Goal: Task Accomplishment & Management: Use online tool/utility

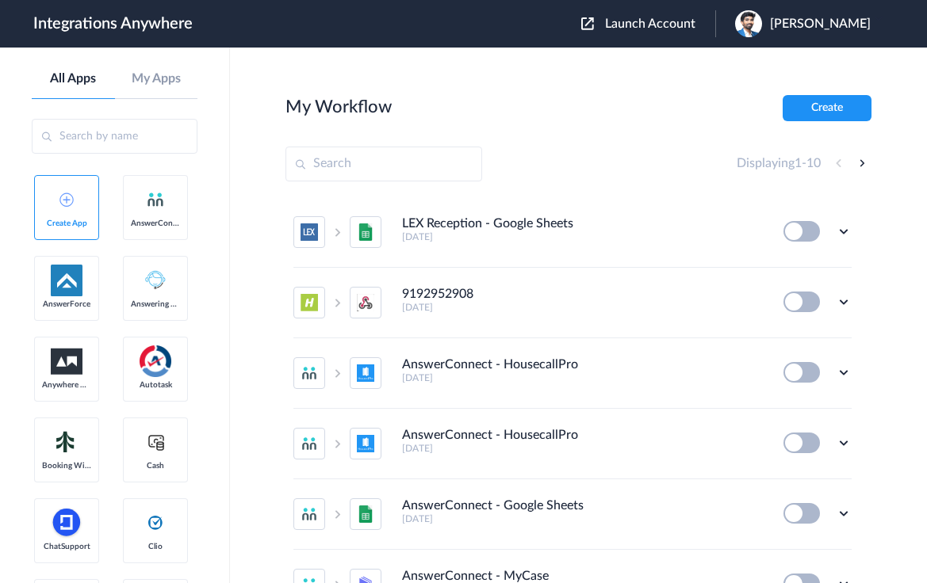
click at [666, 30] on span "Launch Account" at bounding box center [650, 23] width 90 height 13
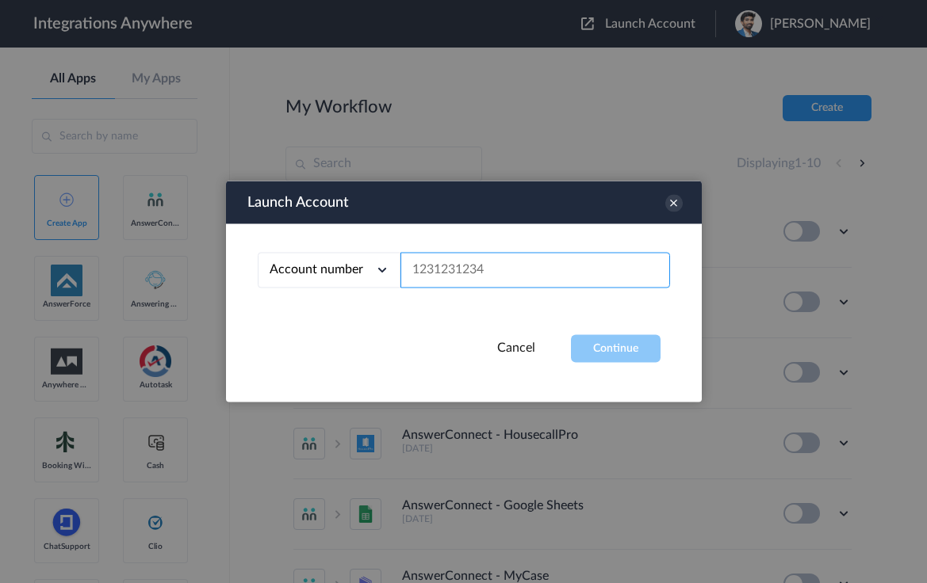
click at [499, 277] on input "text" at bounding box center [534, 271] width 269 height 36
paste input "8775336799"
type input "8775336799"
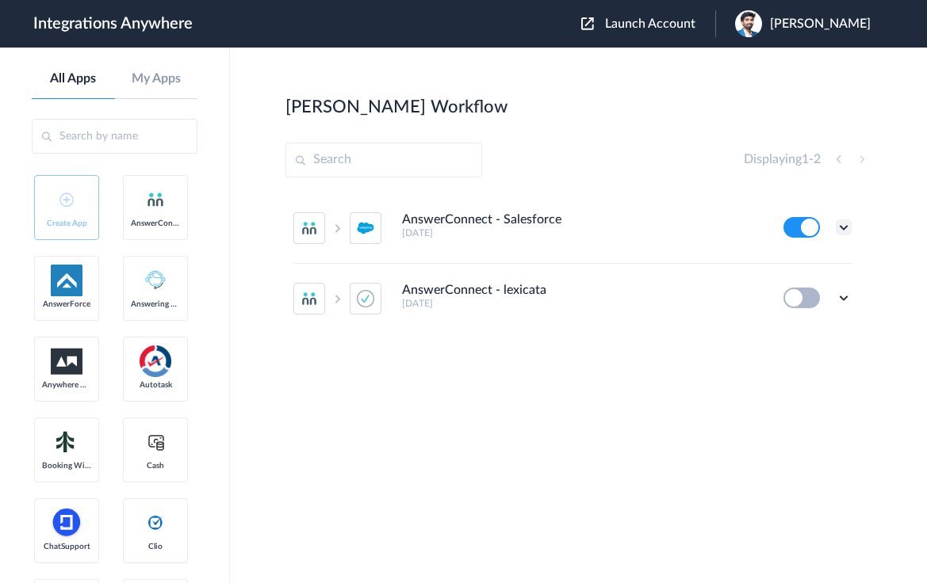
click at [840, 227] on icon at bounding box center [843, 228] width 16 height 16
click at [800, 257] on li "Edit" at bounding box center [799, 264] width 103 height 29
click at [843, 226] on icon at bounding box center [843, 228] width 16 height 16
click at [808, 262] on li "Edit" at bounding box center [799, 264] width 103 height 29
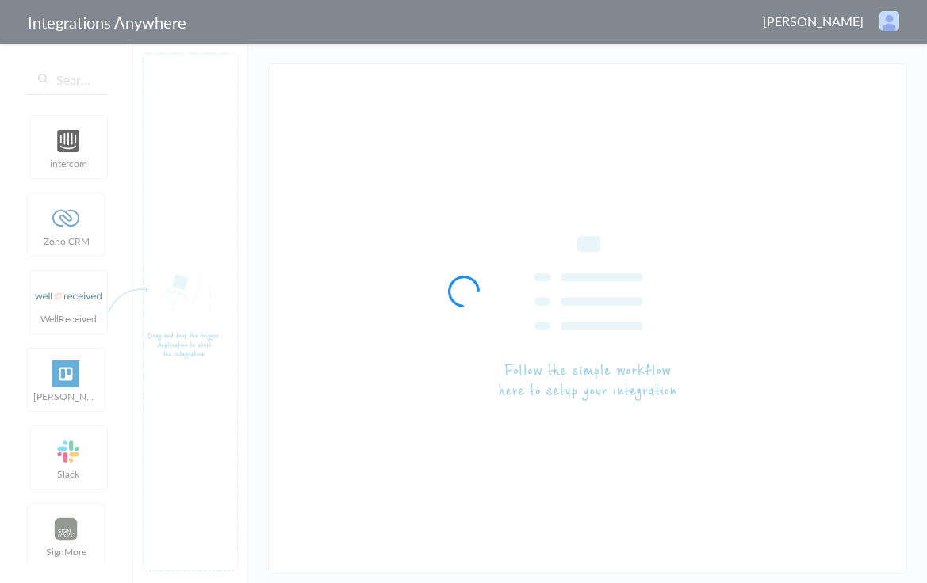
type input "AnswerConnect - Salesforce"
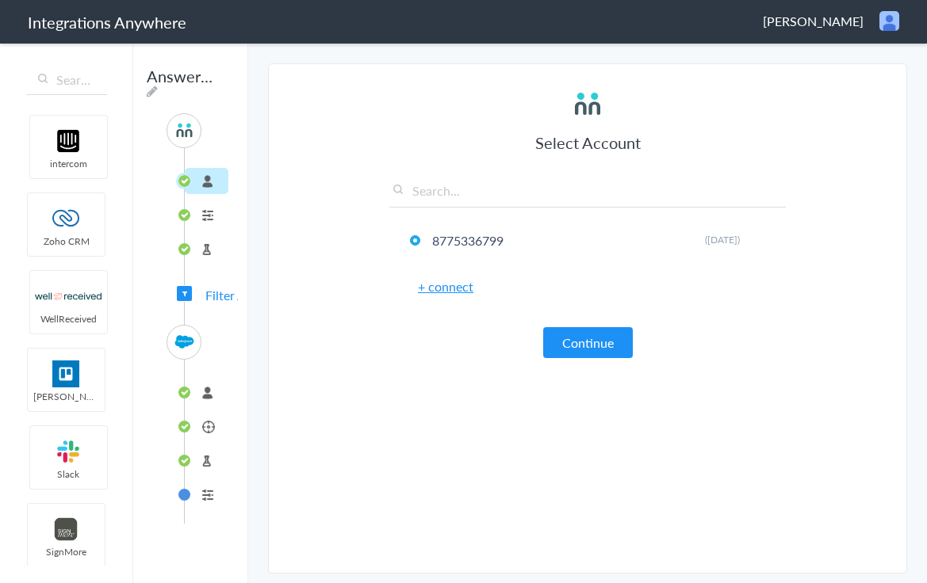
click at [216, 392] on li "connected" at bounding box center [207, 393] width 44 height 26
click at [215, 421] on li "Lead" at bounding box center [207, 427] width 44 height 26
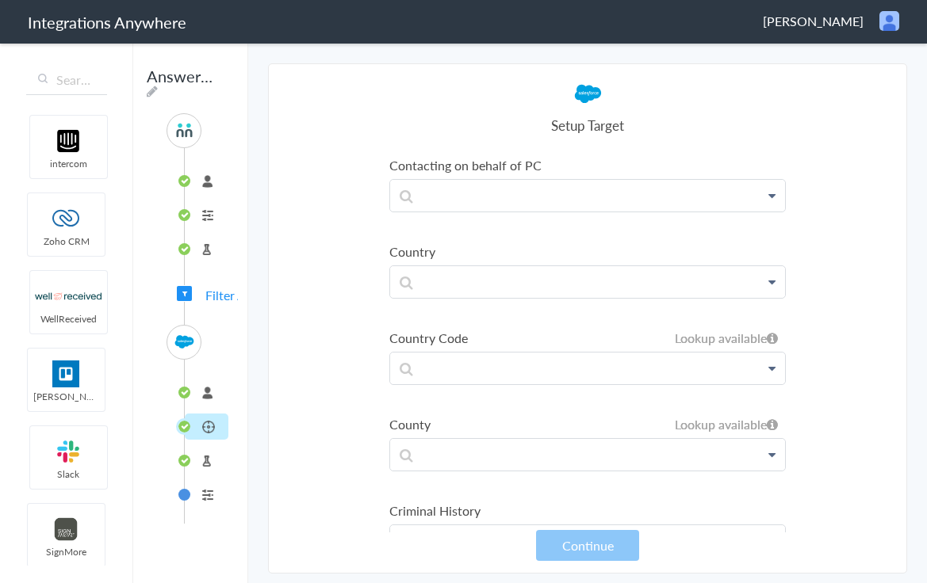
scroll to position [1717, 0]
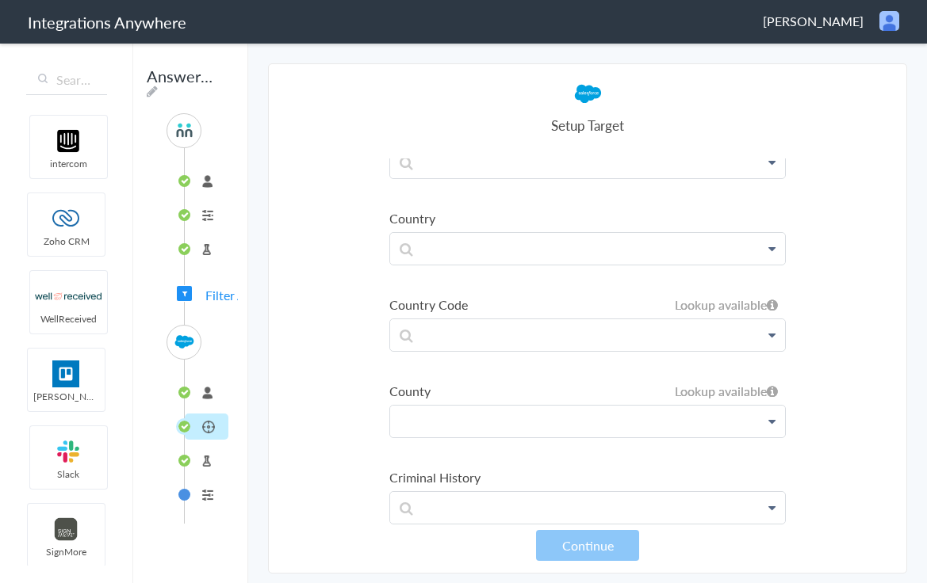
click at [484, 416] on p at bounding box center [587, 421] width 395 height 31
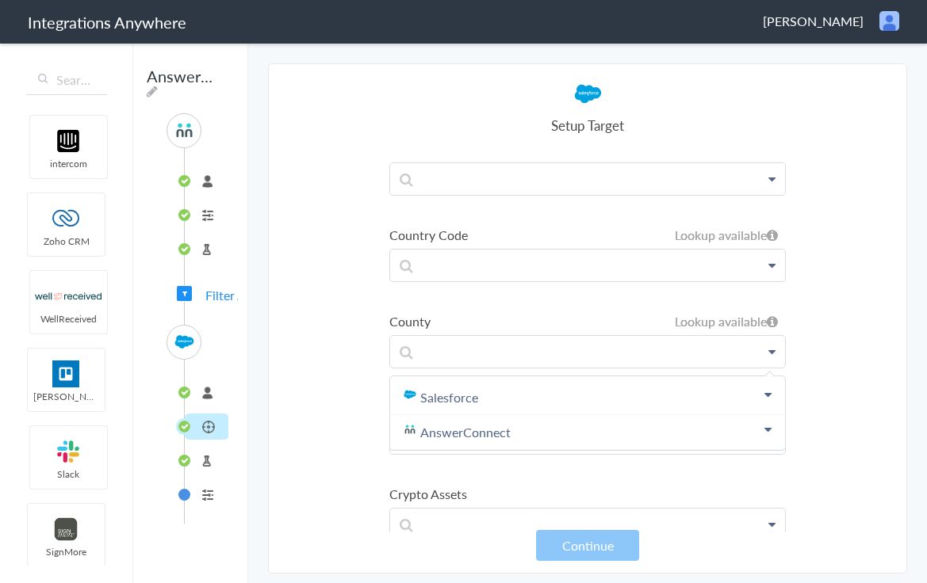
click at [330, 433] on section "Select Account 8775336799 Rename Delete (9 months ago) + connect Continue Setup…" at bounding box center [587, 318] width 639 height 510
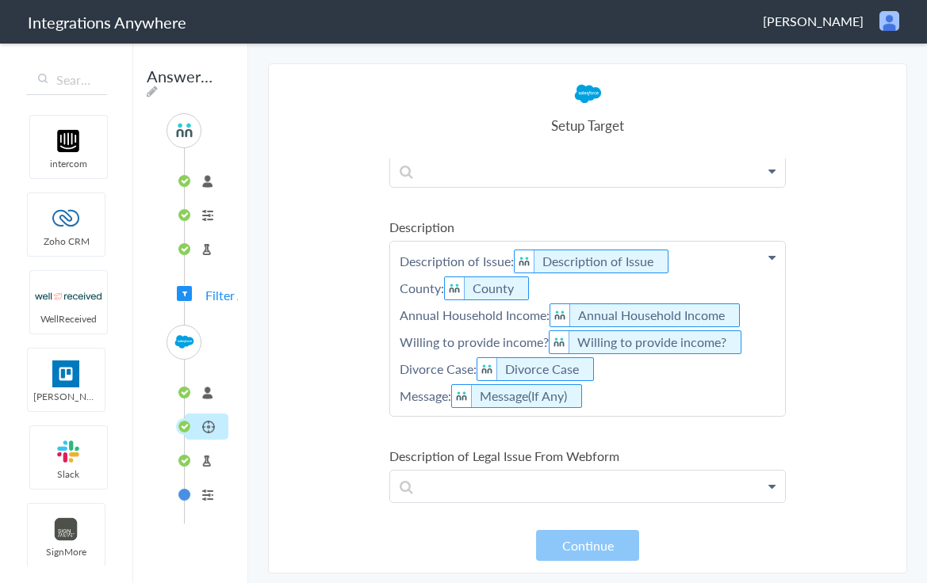
scroll to position [2393, 0]
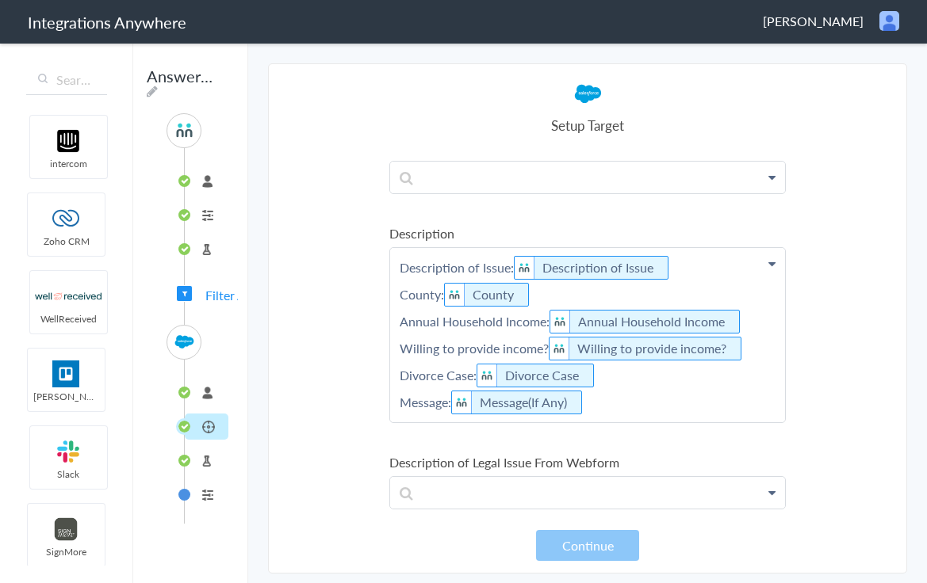
click at [540, 292] on p "Description of Issue: Description of Issue County: County Annual Household Inco…" at bounding box center [587, 335] width 395 height 174
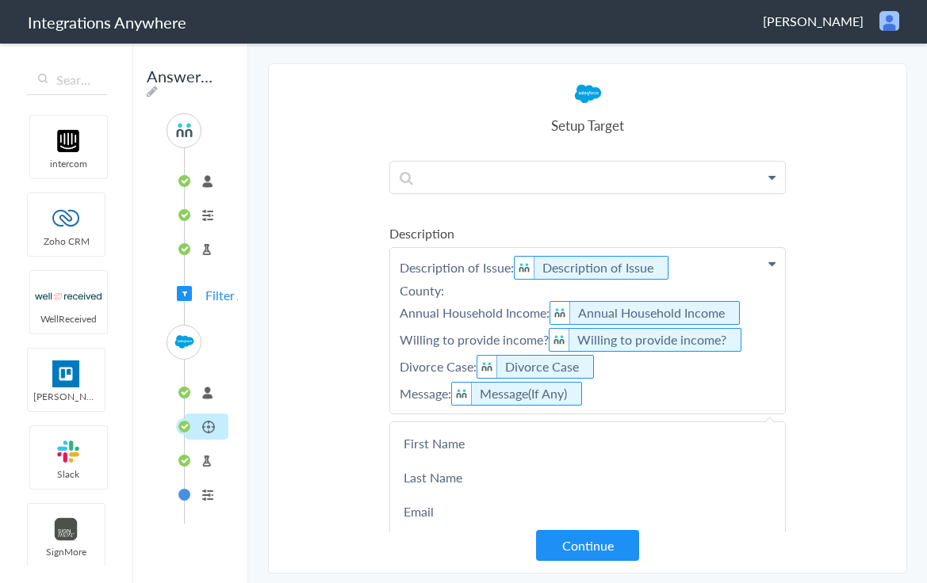
click at [213, 188] on li "8775336799" at bounding box center [207, 181] width 44 height 26
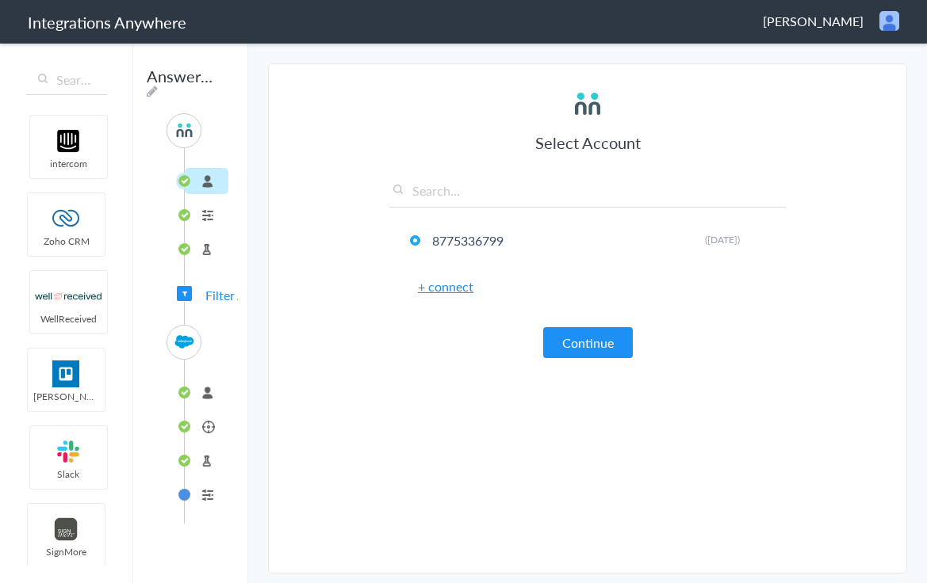
click at [208, 459] on li "Test Target" at bounding box center [207, 461] width 44 height 26
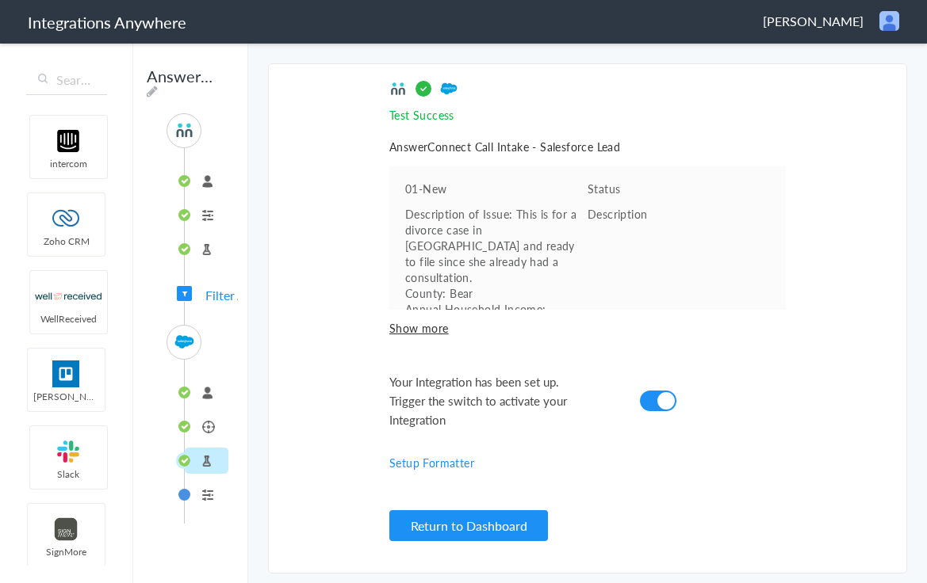
click at [217, 438] on li "Lead" at bounding box center [207, 427] width 44 height 26
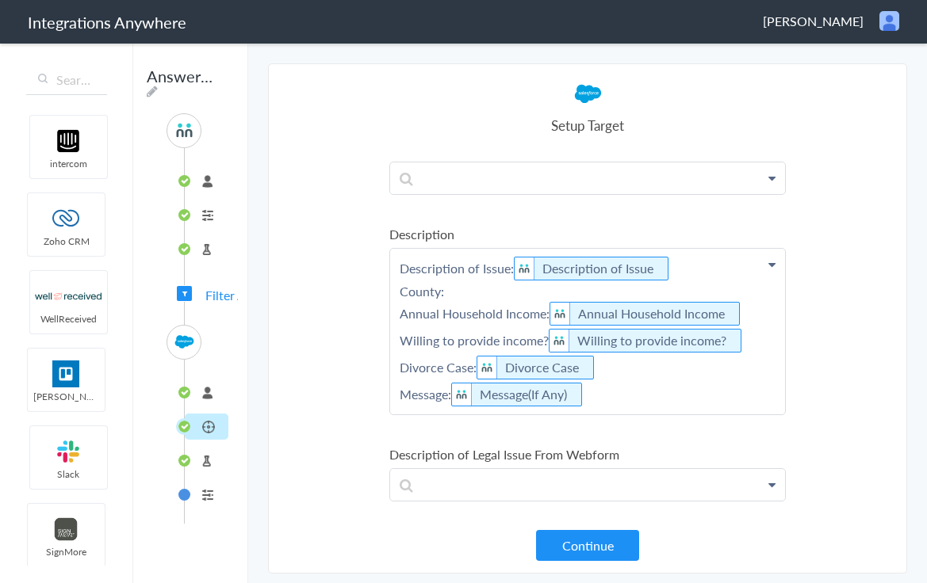
scroll to position [2398, 0]
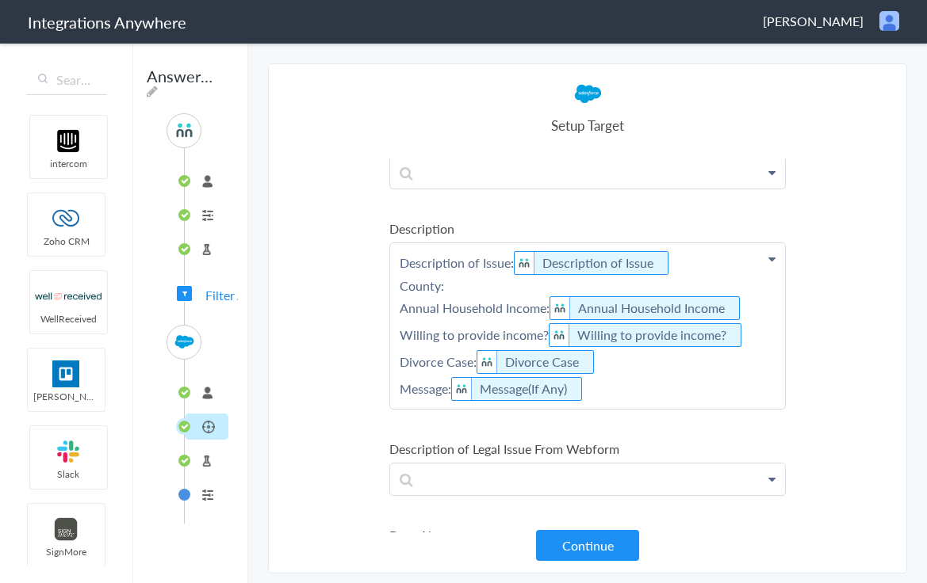
click at [618, 398] on p "Description of Issue: Description of Issue County: Annual Household Income: Ann…" at bounding box center [587, 326] width 395 height 166
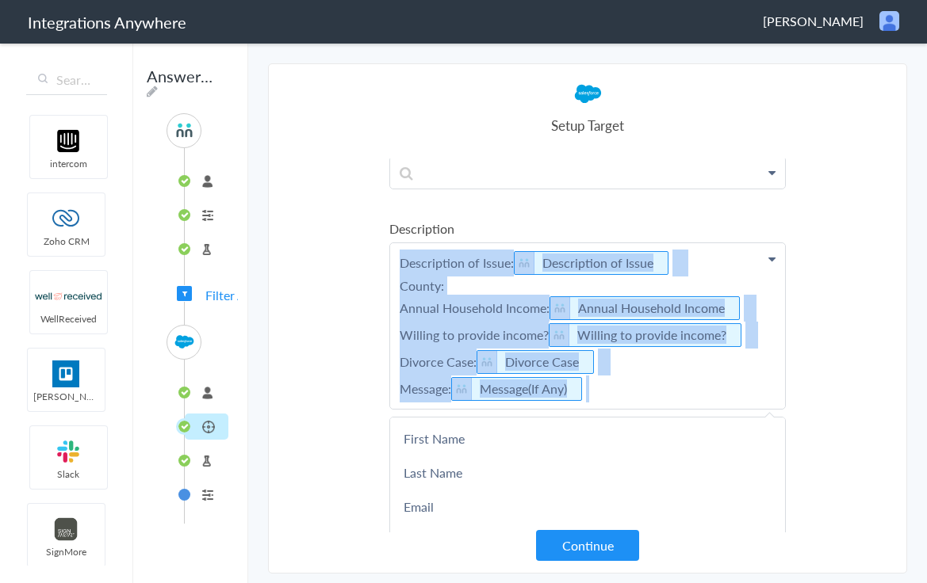
copy p "Description of Issue: Description of Issue County: Annual Household Income: Ann…"
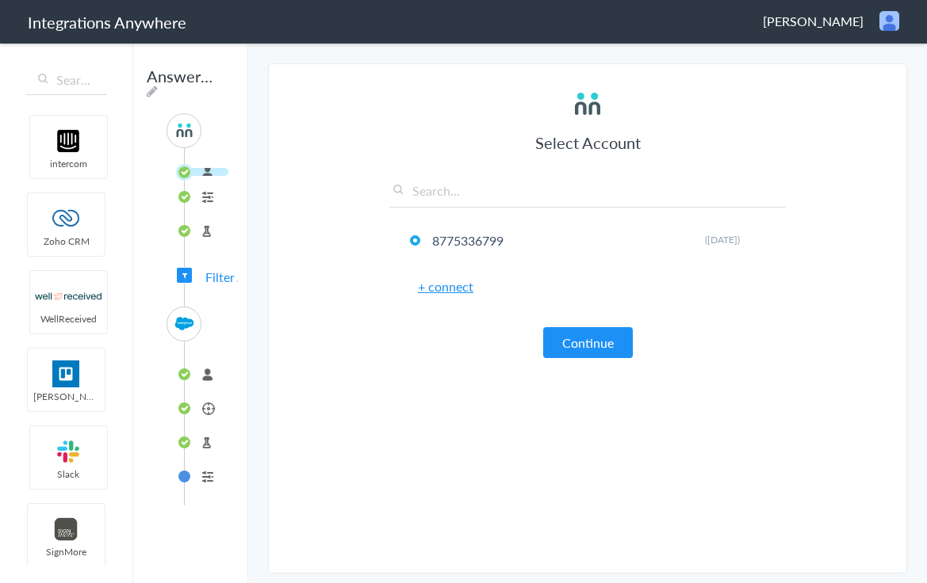
click at [217, 388] on li "connected" at bounding box center [207, 374] width 44 height 26
click at [212, 422] on li "Lead" at bounding box center [207, 409] width 44 height 26
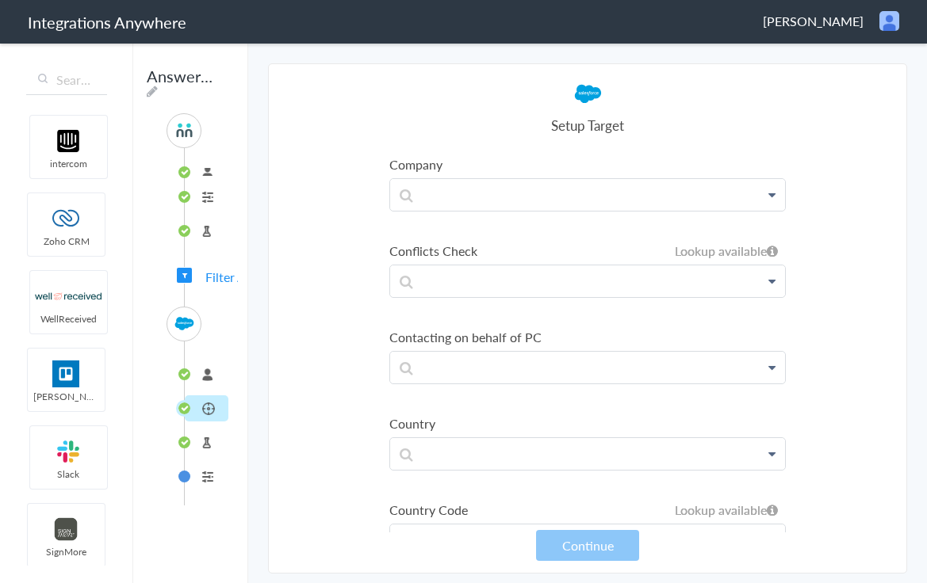
scroll to position [1599, 0]
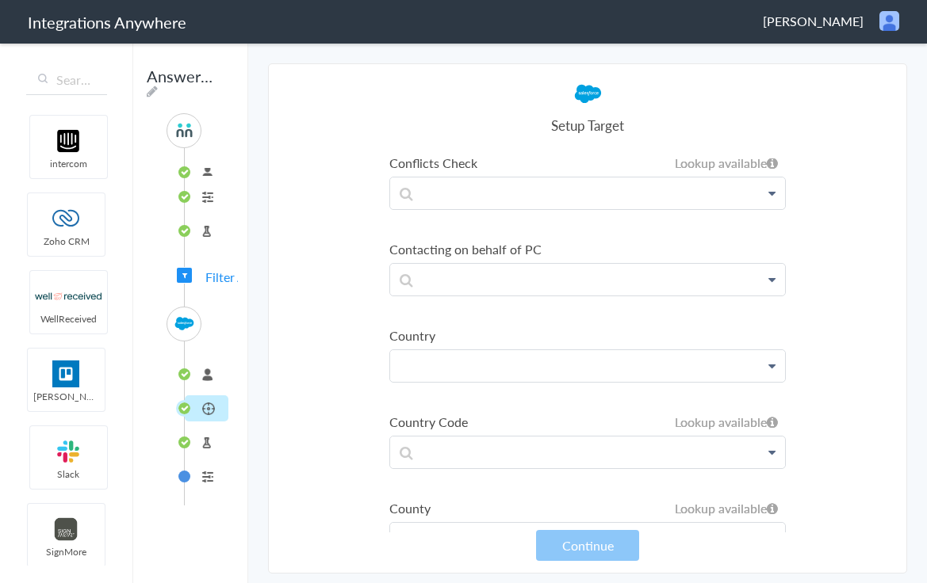
click at [512, 354] on p at bounding box center [587, 365] width 395 height 31
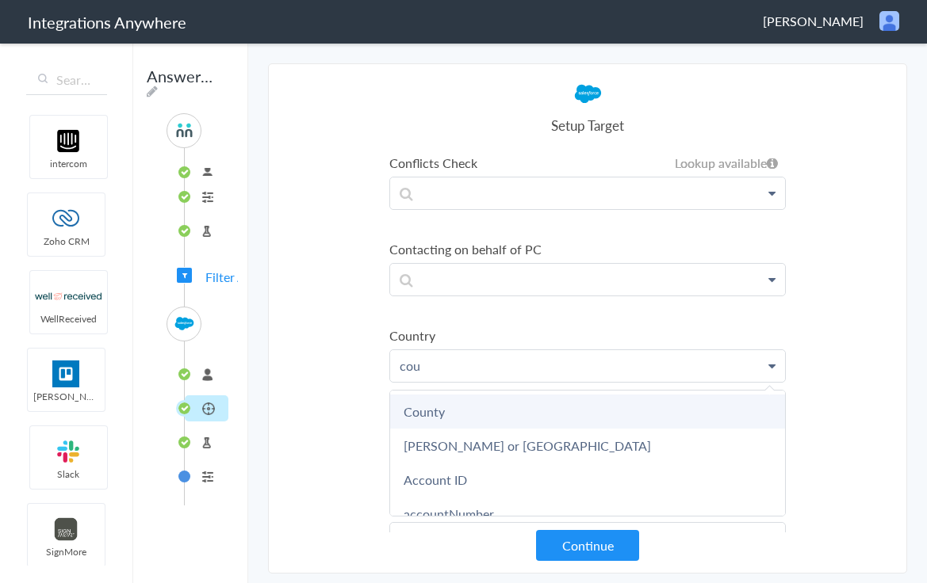
click at [446, 422] on link "County" at bounding box center [587, 412] width 395 height 34
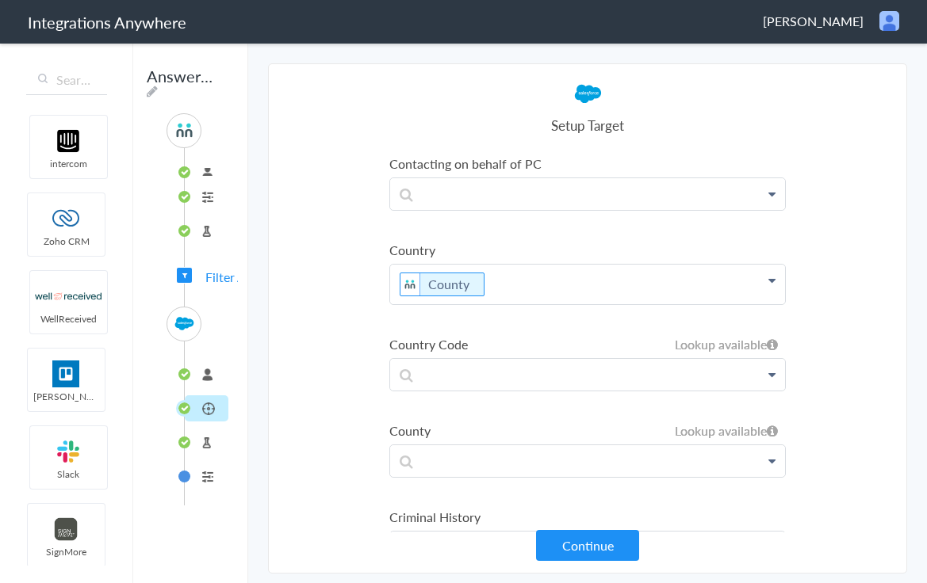
scroll to position [1698, 0]
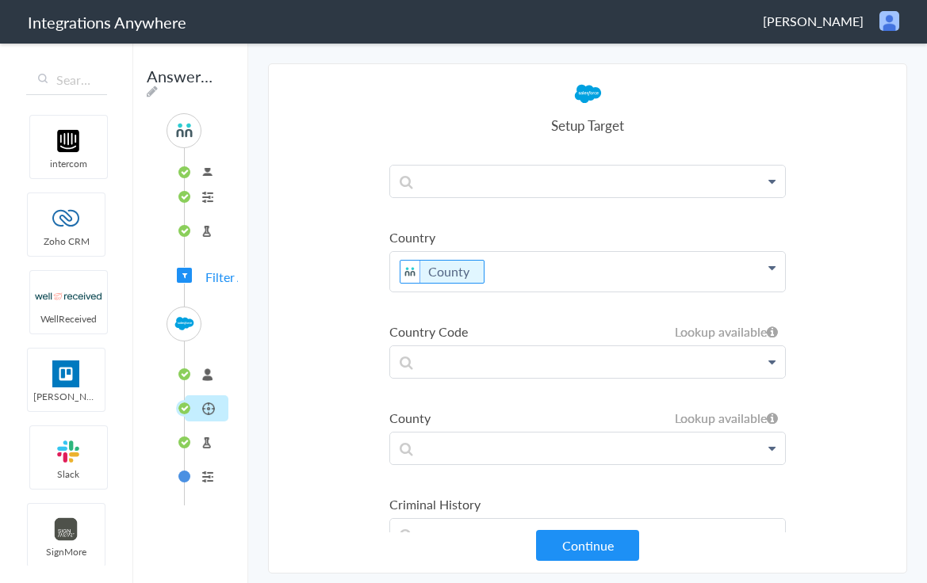
click at [213, 176] on li "8775336799" at bounding box center [207, 172] width 44 height 8
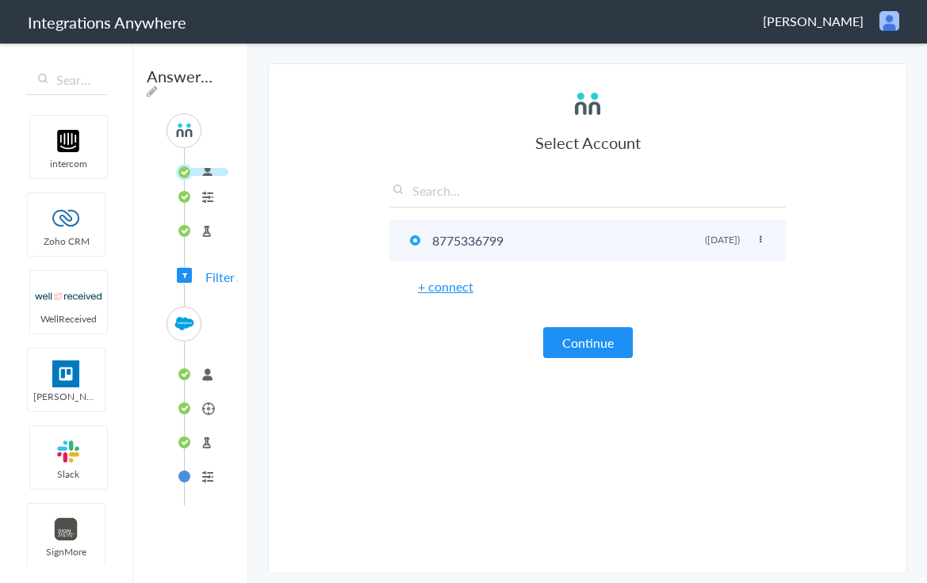
drag, startPoint x: 523, startPoint y: 243, endPoint x: 437, endPoint y: 244, distance: 86.4
click at [437, 244] on li "8775336799 Rename Delete (9 months ago)" at bounding box center [587, 241] width 396 height 42
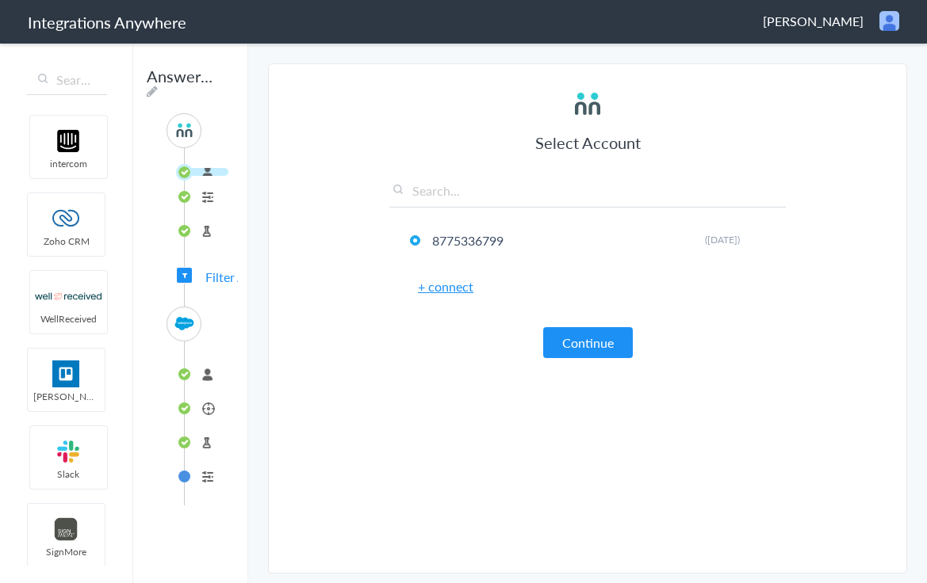
click at [450, 290] on link "+ connect" at bounding box center [445, 286] width 55 height 18
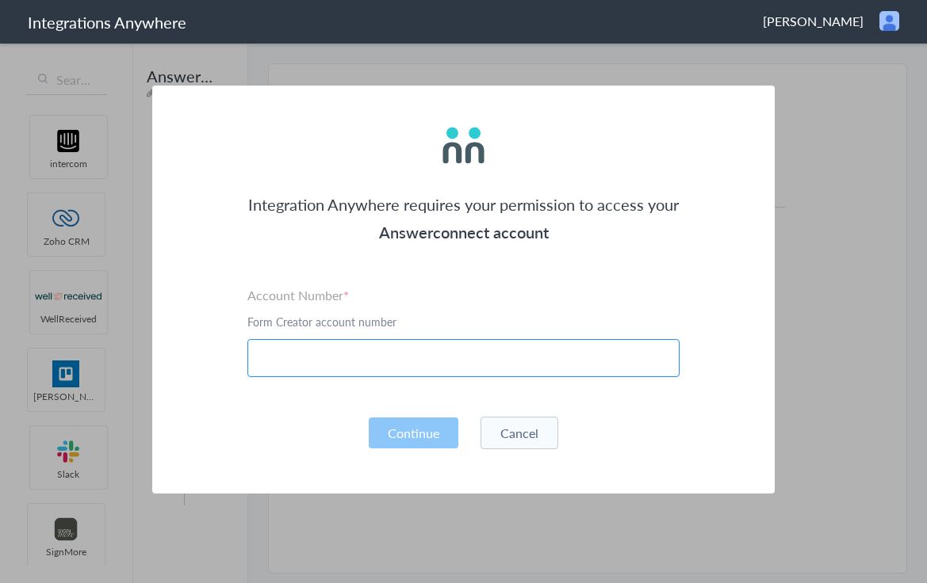
click at [443, 367] on input "text" at bounding box center [463, 358] width 432 height 38
paste input "8775336799"
type input "8775336799"
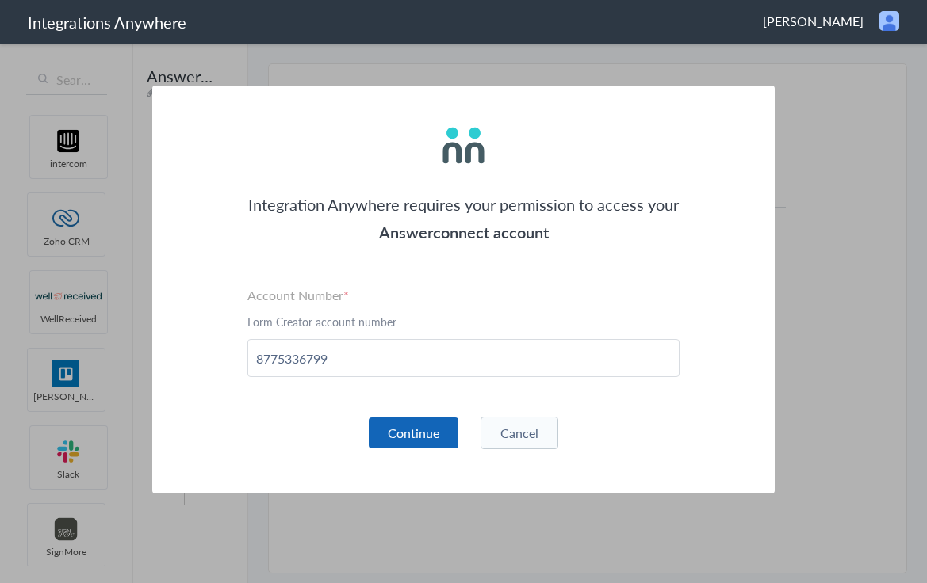
click at [404, 430] on button "Continue" at bounding box center [414, 433] width 90 height 31
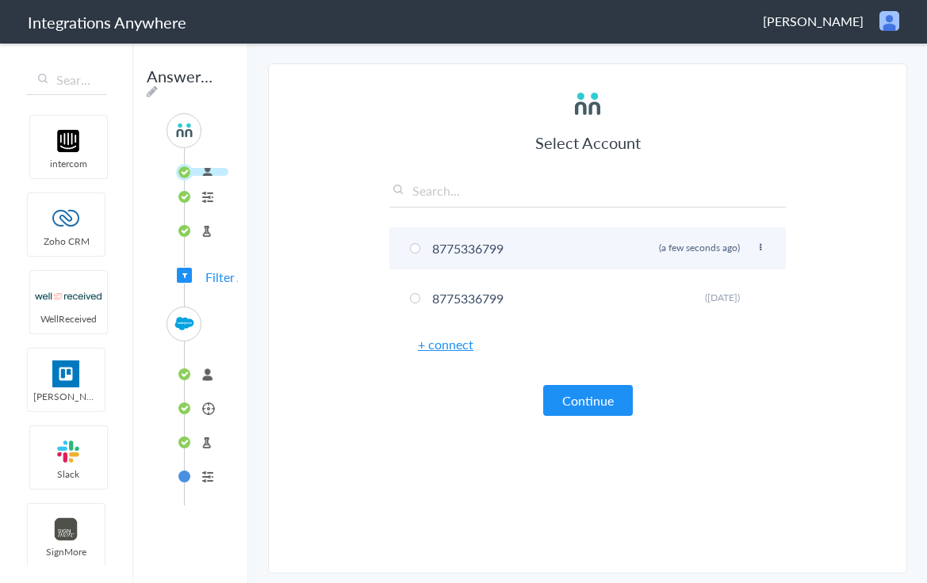
click at [498, 245] on li "8775336799 Rename Delete (a few seconds ago)" at bounding box center [587, 248] width 396 height 42
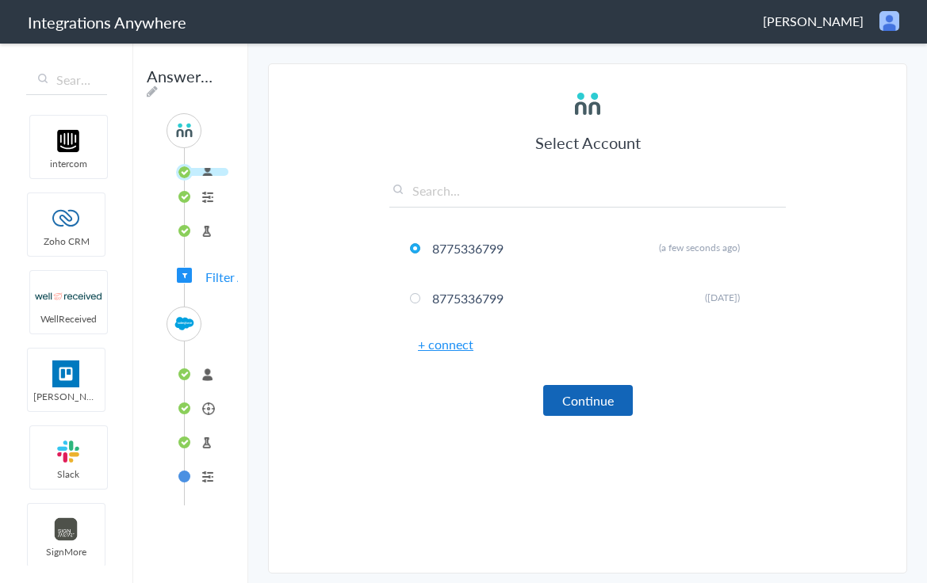
click at [614, 400] on button "Continue" at bounding box center [588, 400] width 90 height 31
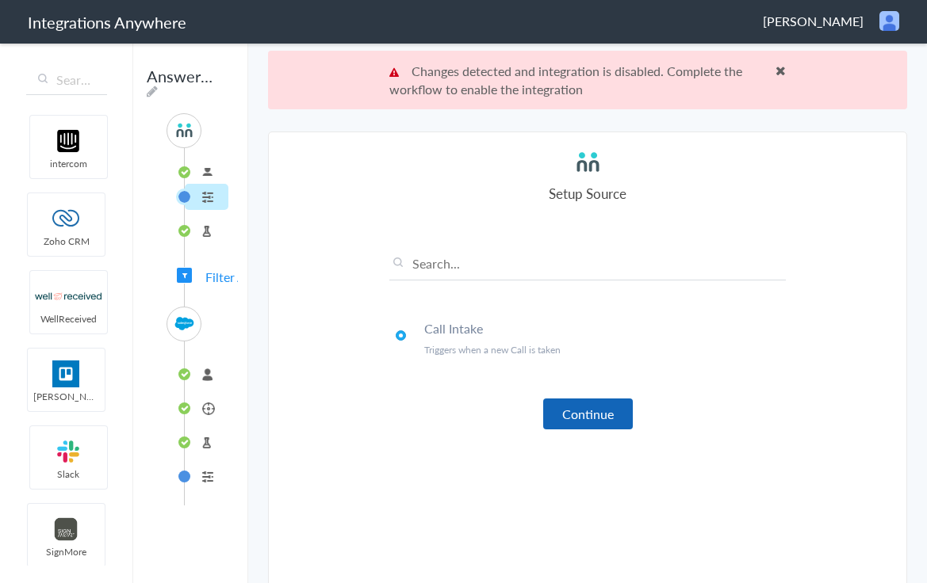
click at [600, 413] on button "Continue" at bounding box center [588, 414] width 90 height 31
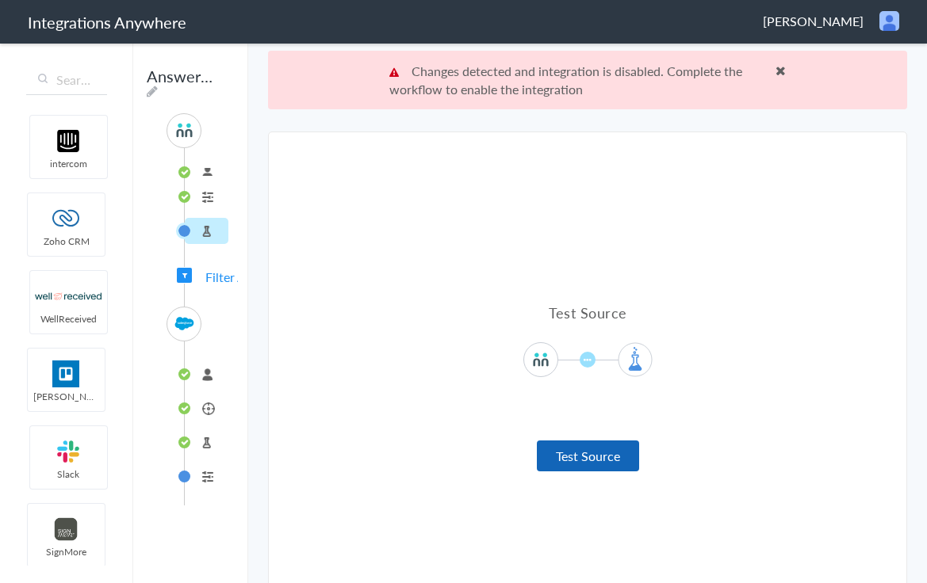
click at [579, 449] on button "Test Source" at bounding box center [588, 456] width 102 height 31
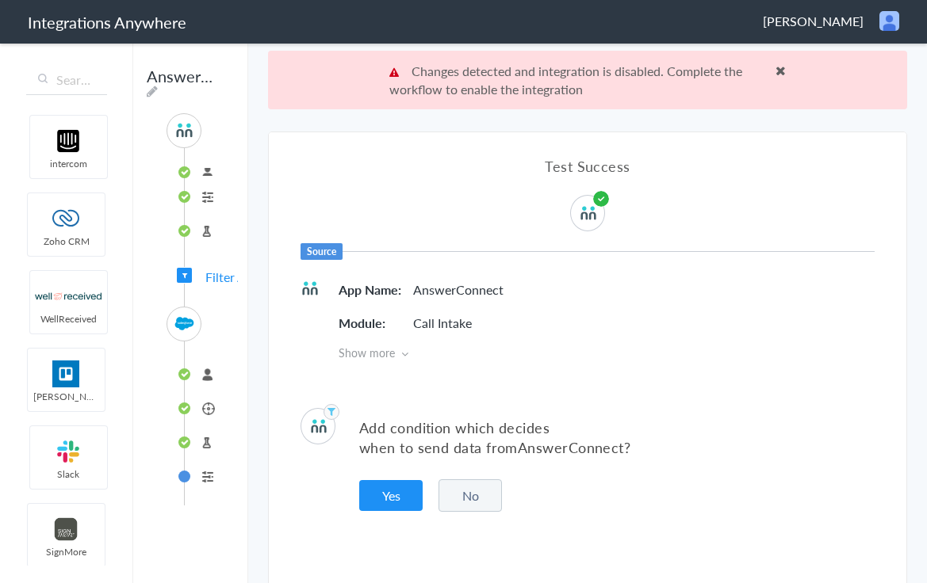
click at [447, 493] on button "No" at bounding box center [469, 496] width 63 height 32
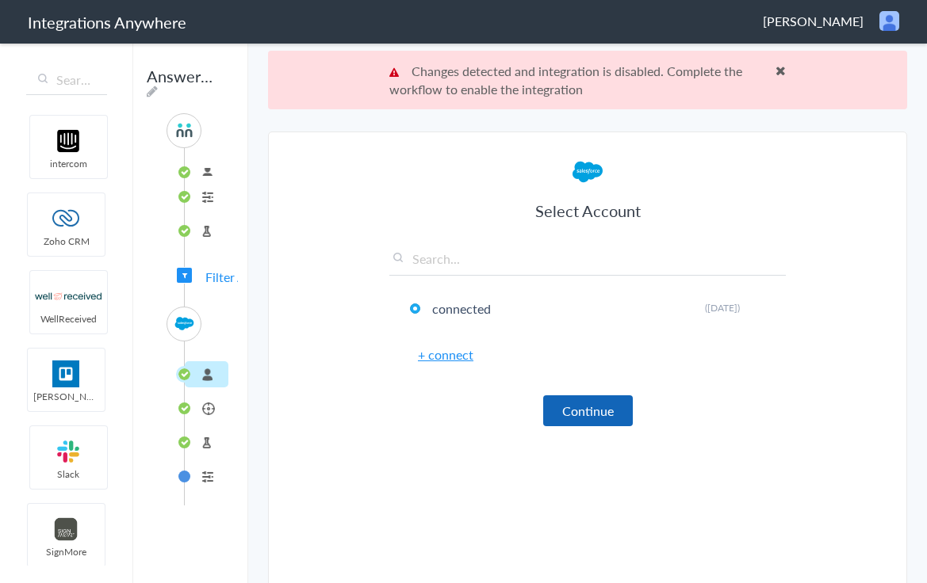
click at [549, 410] on button "Continue" at bounding box center [588, 411] width 90 height 31
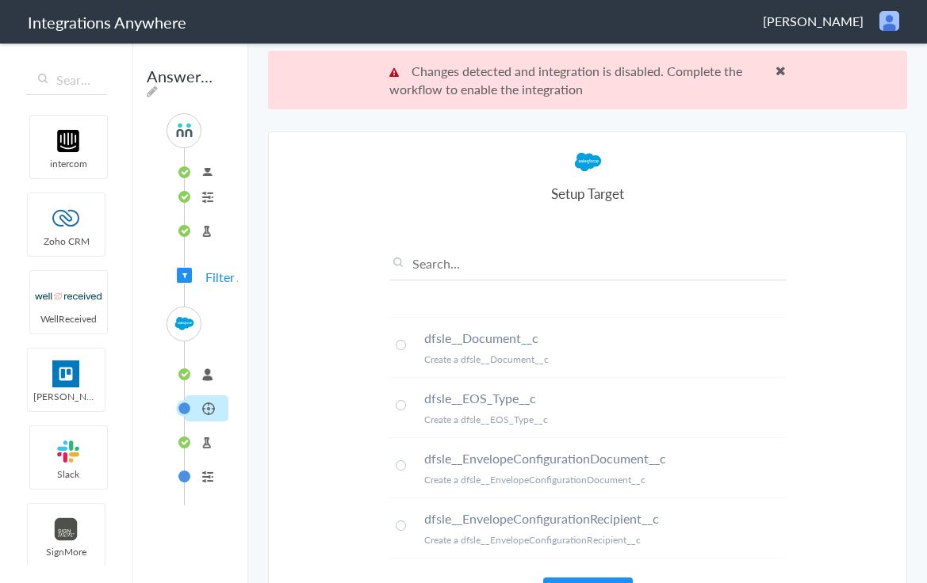
scroll to position [59, 0]
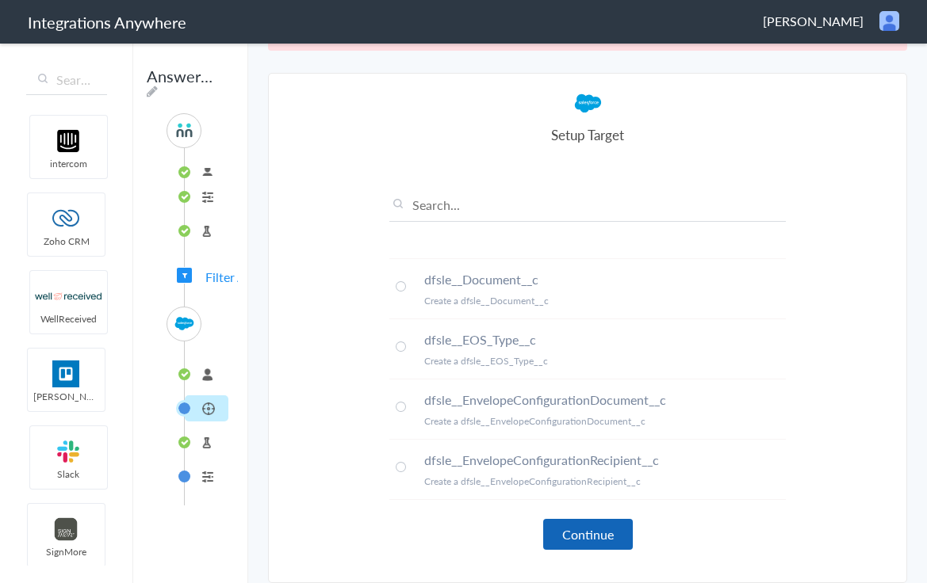
click at [601, 537] on button "Continue" at bounding box center [588, 534] width 90 height 31
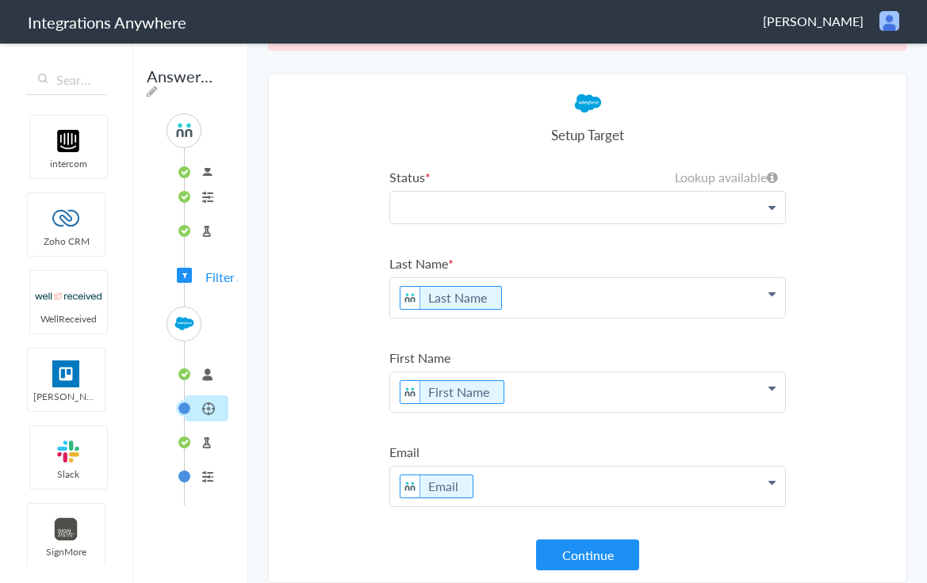
click at [488, 202] on p at bounding box center [587, 208] width 395 height 32
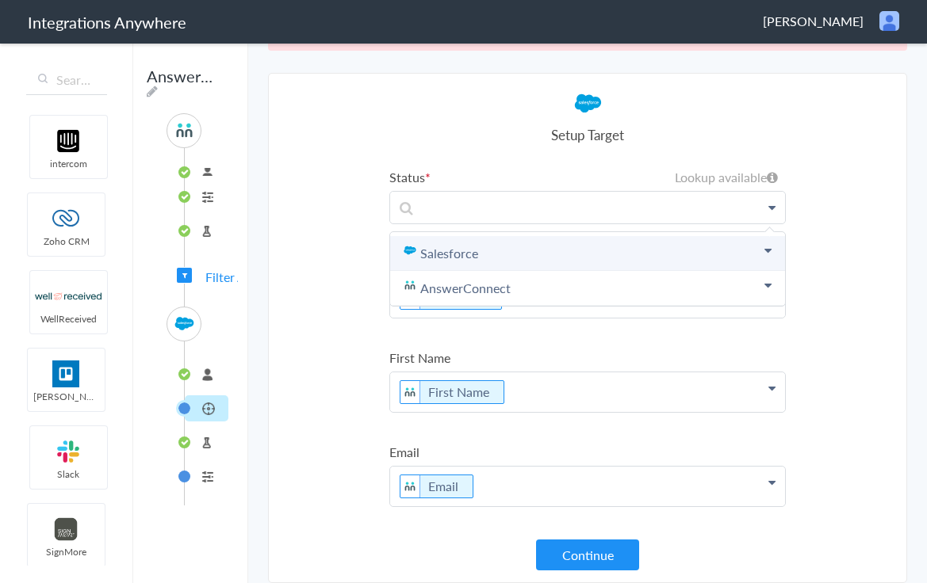
click at [465, 260] on link "Salesforce" at bounding box center [587, 253] width 395 height 35
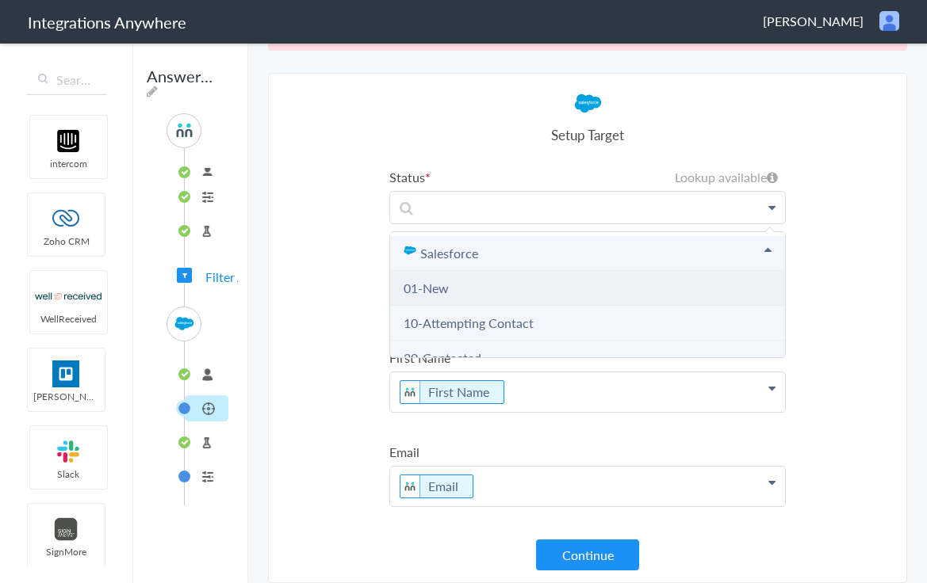
click at [459, 296] on li "01-New" at bounding box center [587, 288] width 395 height 35
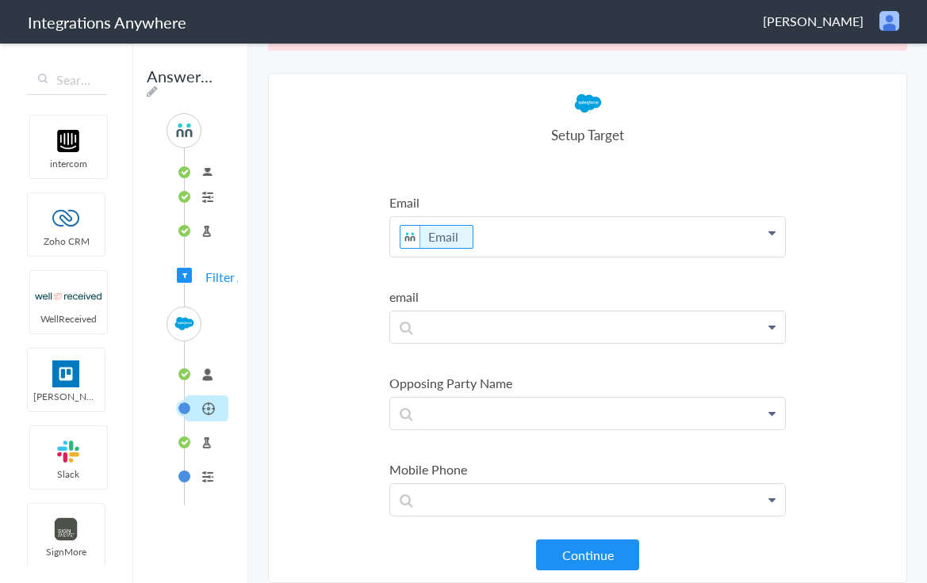
scroll to position [275, 0]
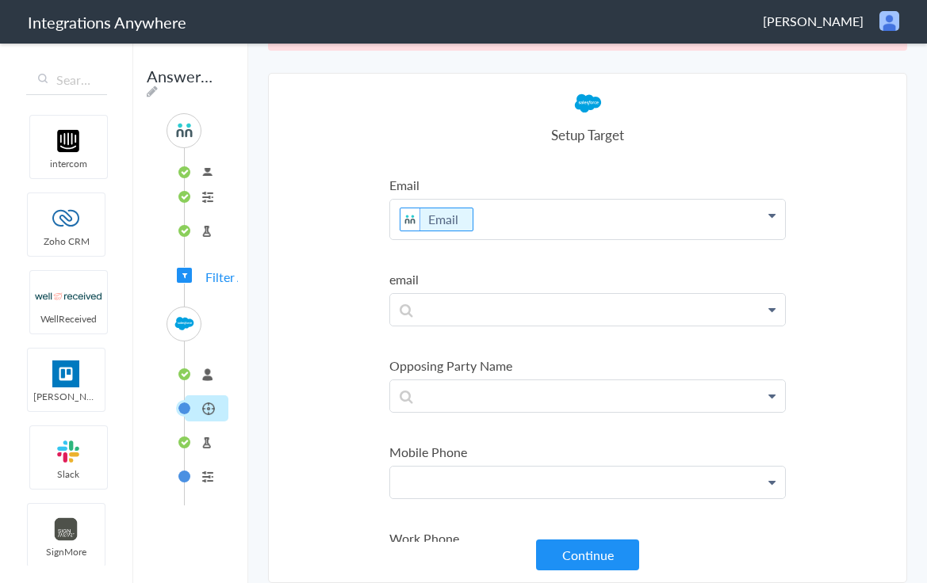
click at [450, 486] on p at bounding box center [587, 483] width 395 height 32
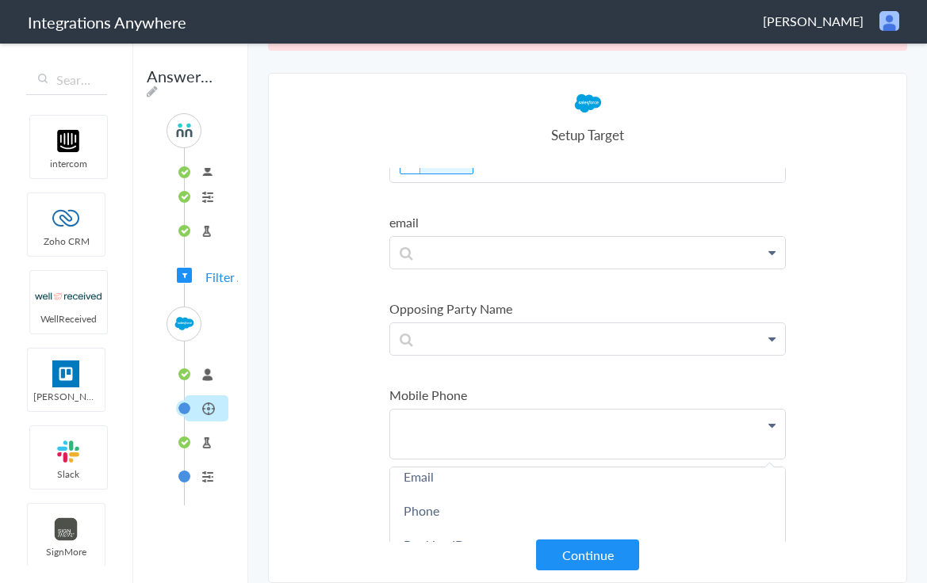
scroll to position [82, 0]
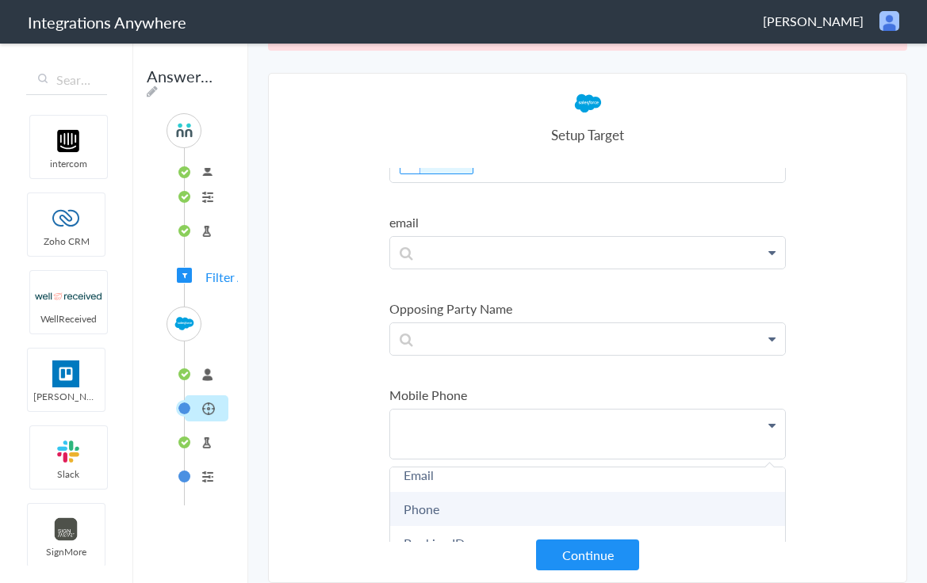
click at [438, 500] on link "Phone" at bounding box center [587, 509] width 395 height 34
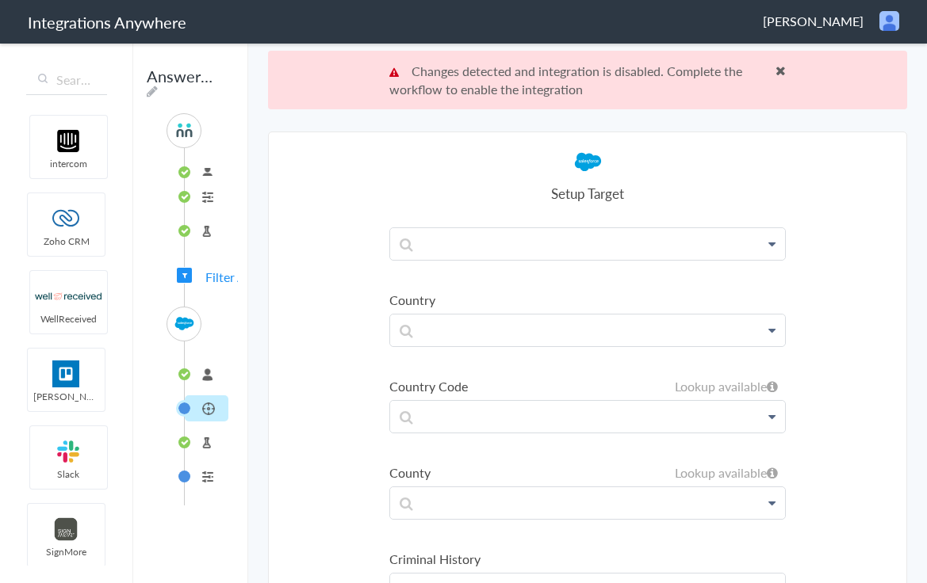
scroll to position [1722, 0]
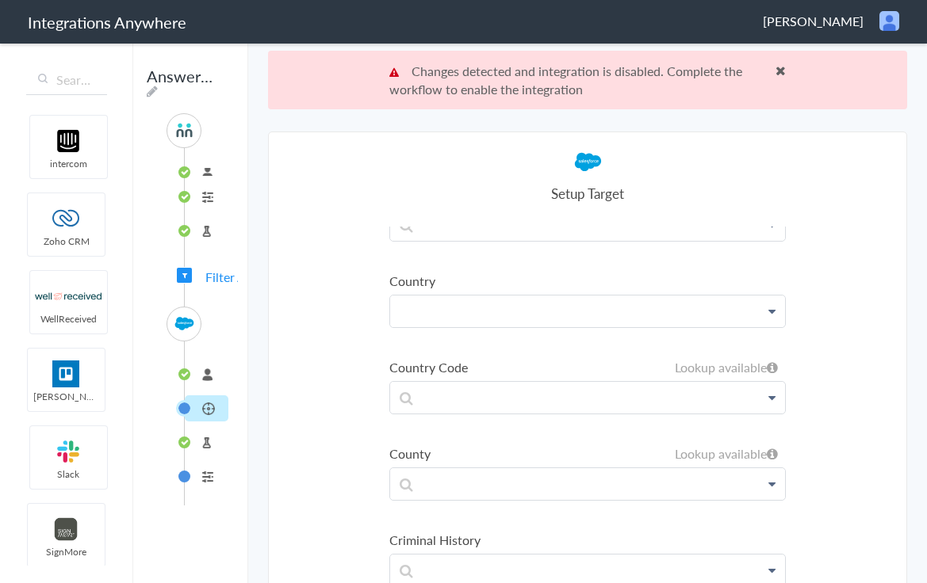
click at [499, 311] on p at bounding box center [587, 312] width 395 height 32
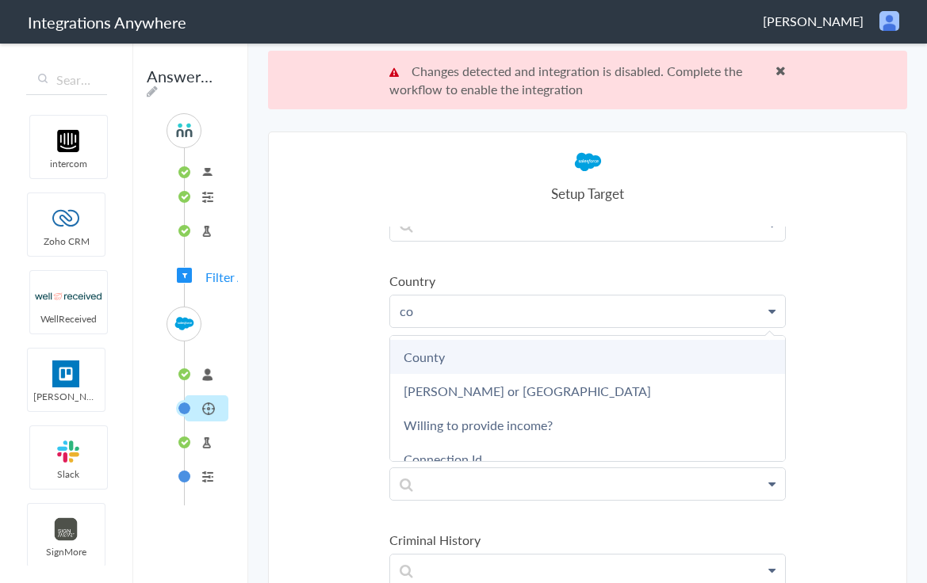
click at [462, 362] on link "County" at bounding box center [587, 357] width 395 height 34
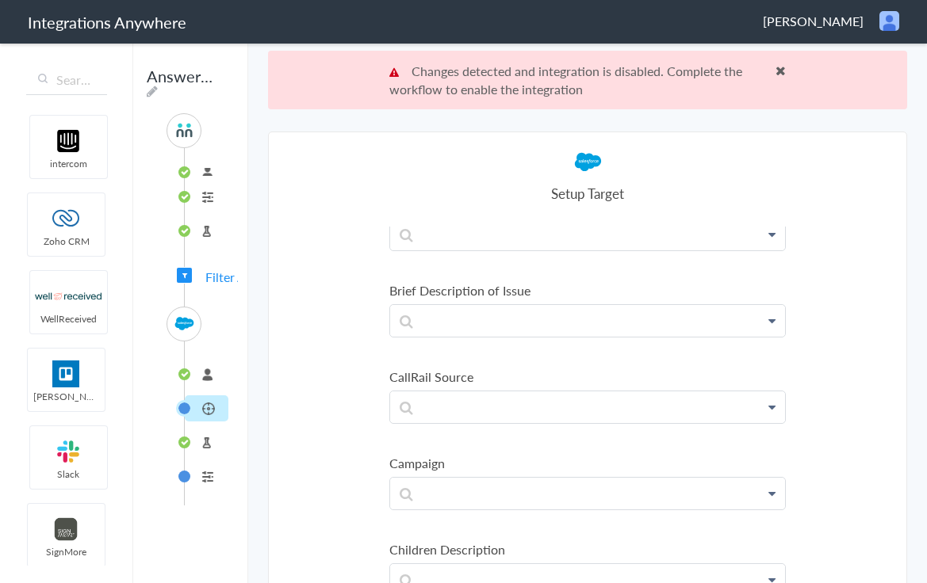
scroll to position [835, 0]
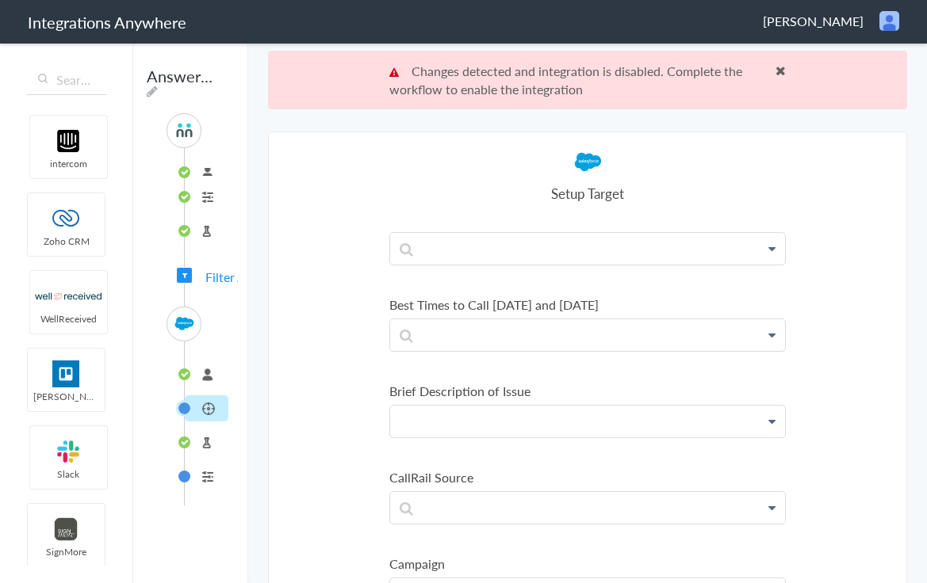
click at [456, 422] on p at bounding box center [587, 422] width 395 height 32
paste p
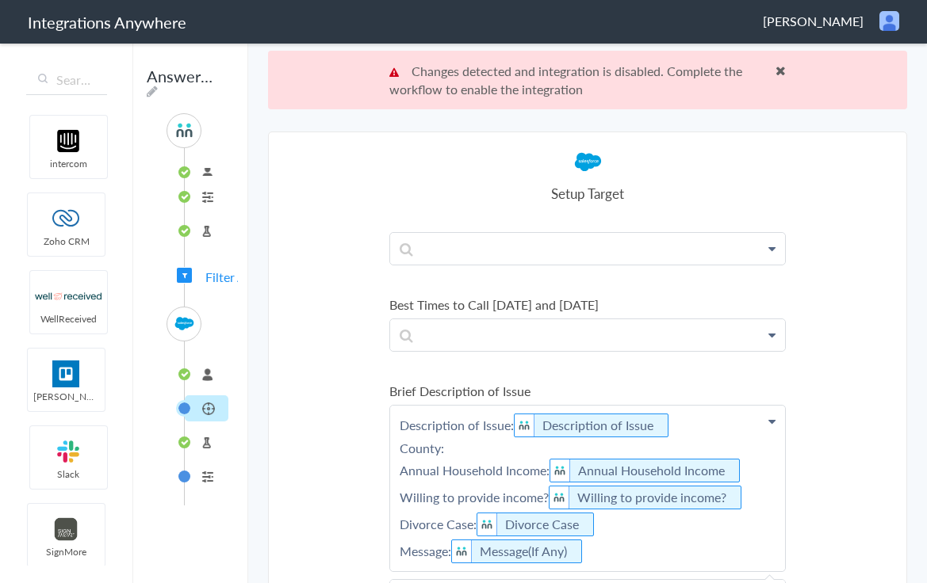
scroll to position [950, 0]
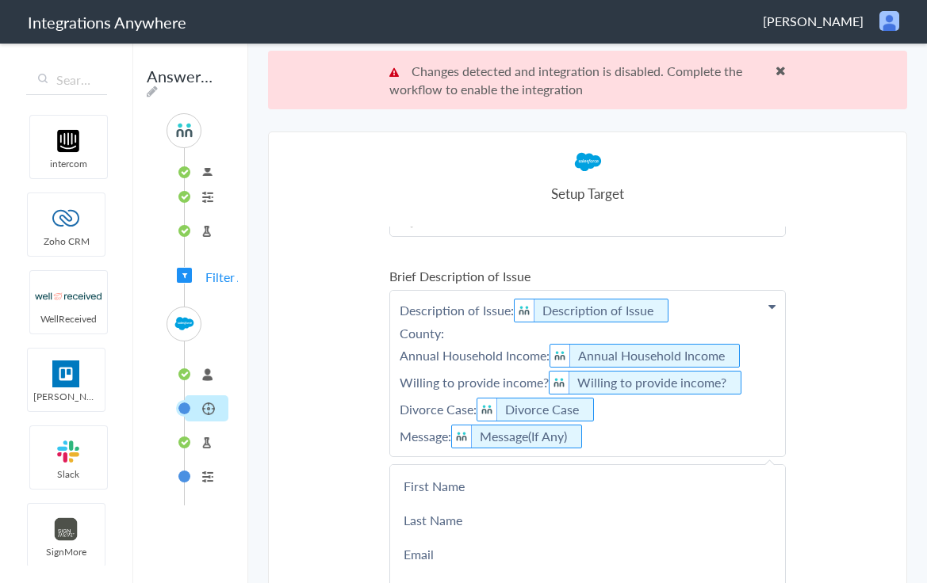
click at [492, 333] on p "Description of Issue: Description of Issue County: Annual Household Income: Ann…" at bounding box center [587, 374] width 395 height 166
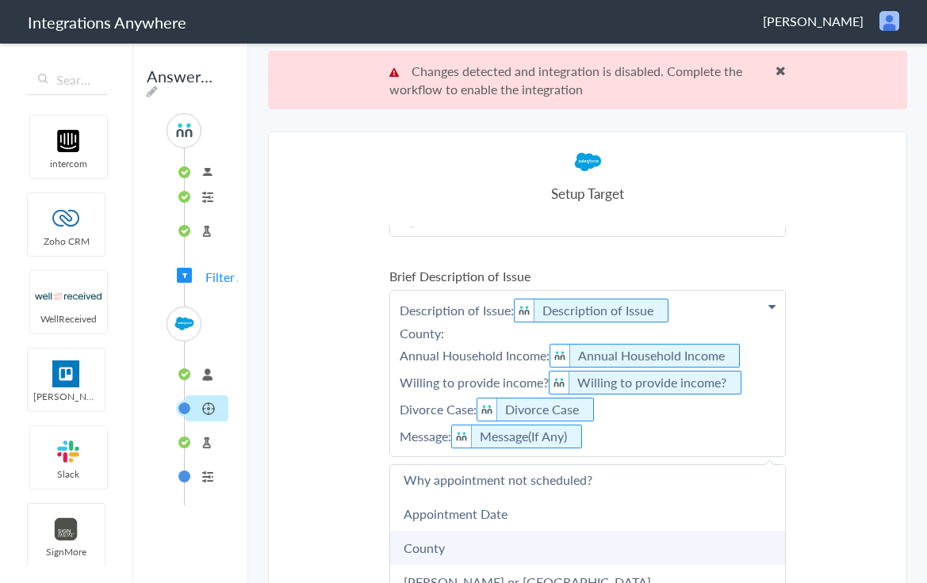
click at [463, 540] on link "County" at bounding box center [587, 548] width 395 height 34
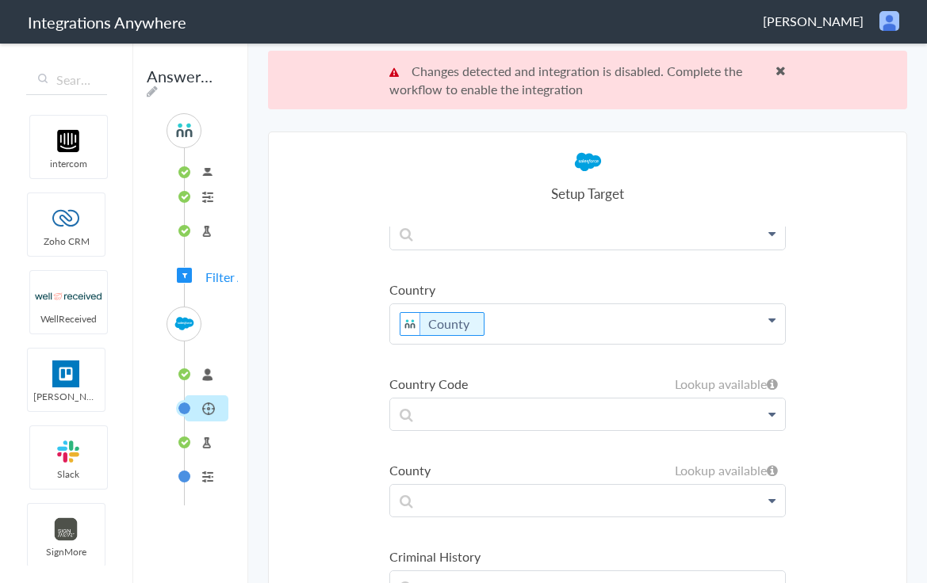
scroll to position [1858, 0]
click at [528, 326] on p "County" at bounding box center [587, 323] width 395 height 40
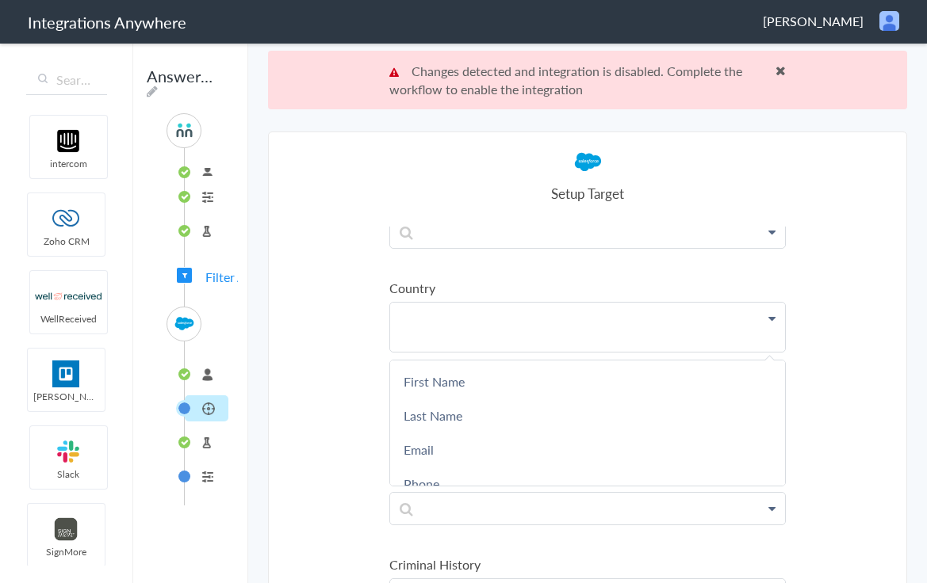
click at [344, 340] on section "Select Account 8775336799 Rename Delete (a few seconds ago) 8775336799 Rename D…" at bounding box center [587, 387] width 639 height 510
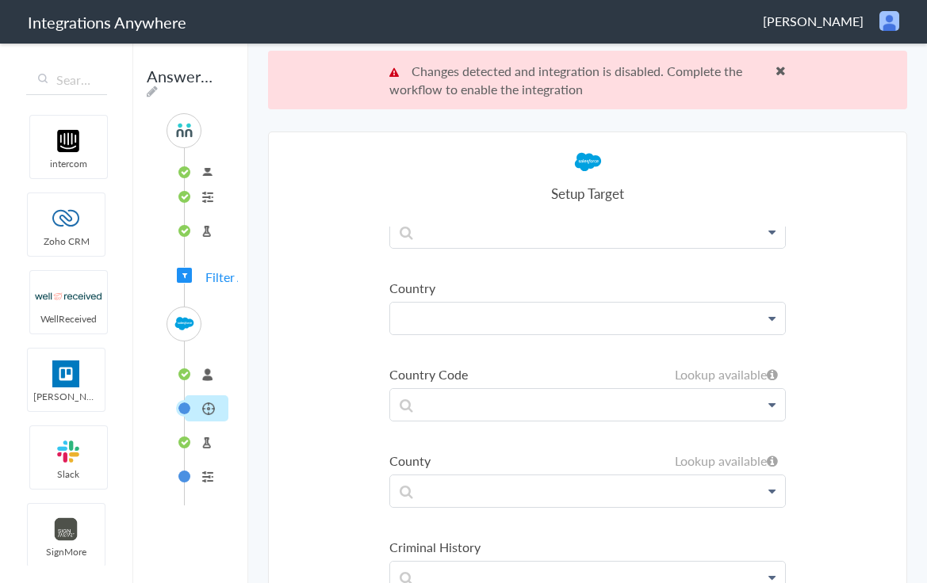
scroll to position [59, 0]
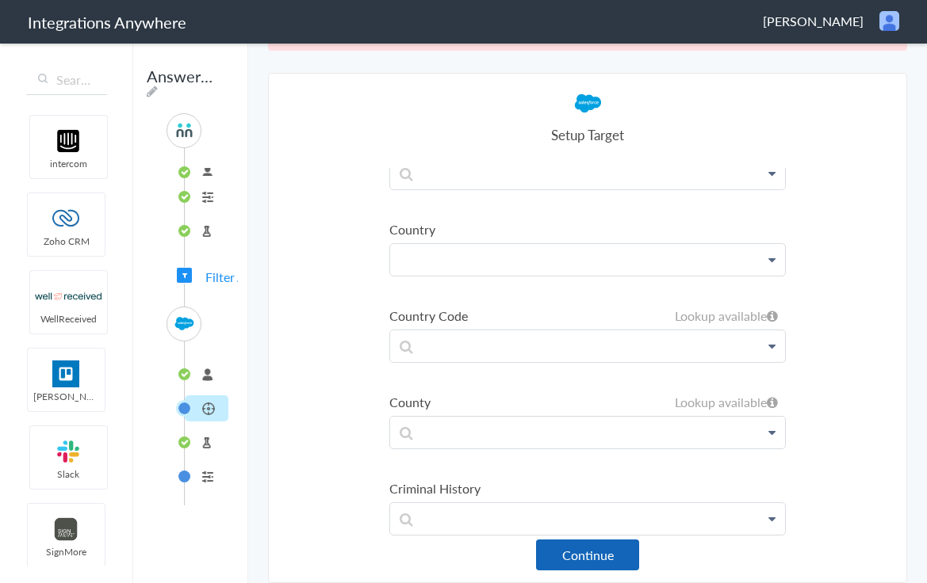
click at [558, 567] on button "Continue" at bounding box center [587, 555] width 103 height 31
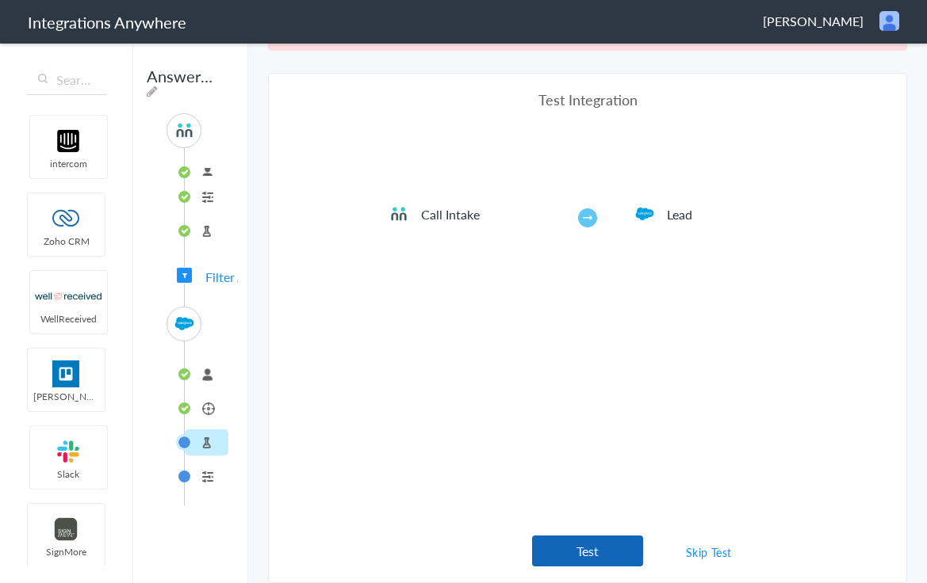
click at [569, 557] on button "Test" at bounding box center [587, 551] width 111 height 31
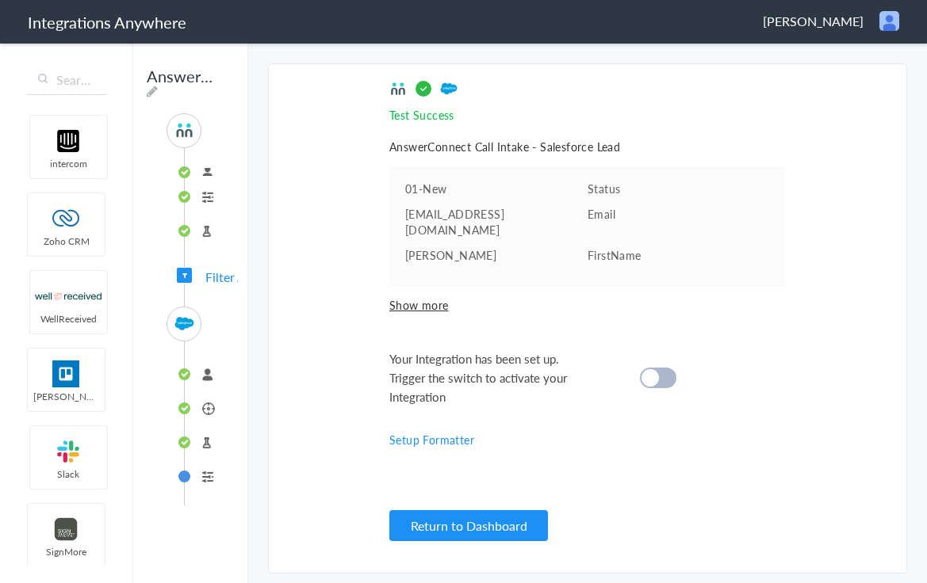
scroll to position [0, 0]
click at [661, 369] on div at bounding box center [658, 378] width 36 height 21
